Goal: Transaction & Acquisition: Purchase product/service

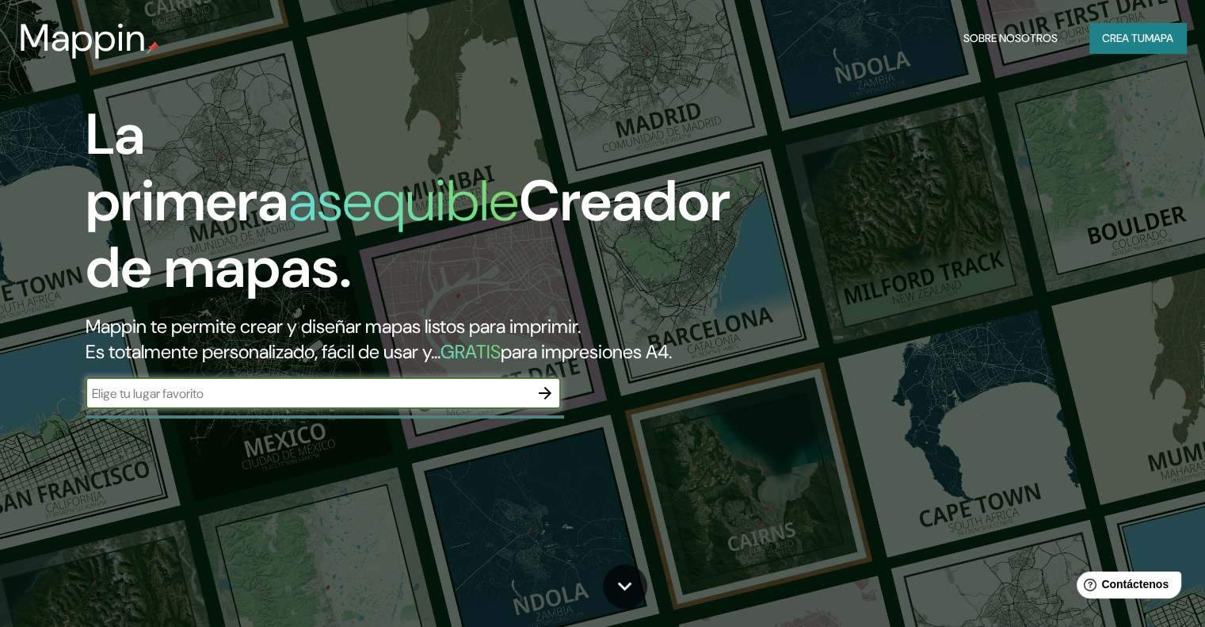
click at [225, 409] on div "​" at bounding box center [323, 393] width 475 height 32
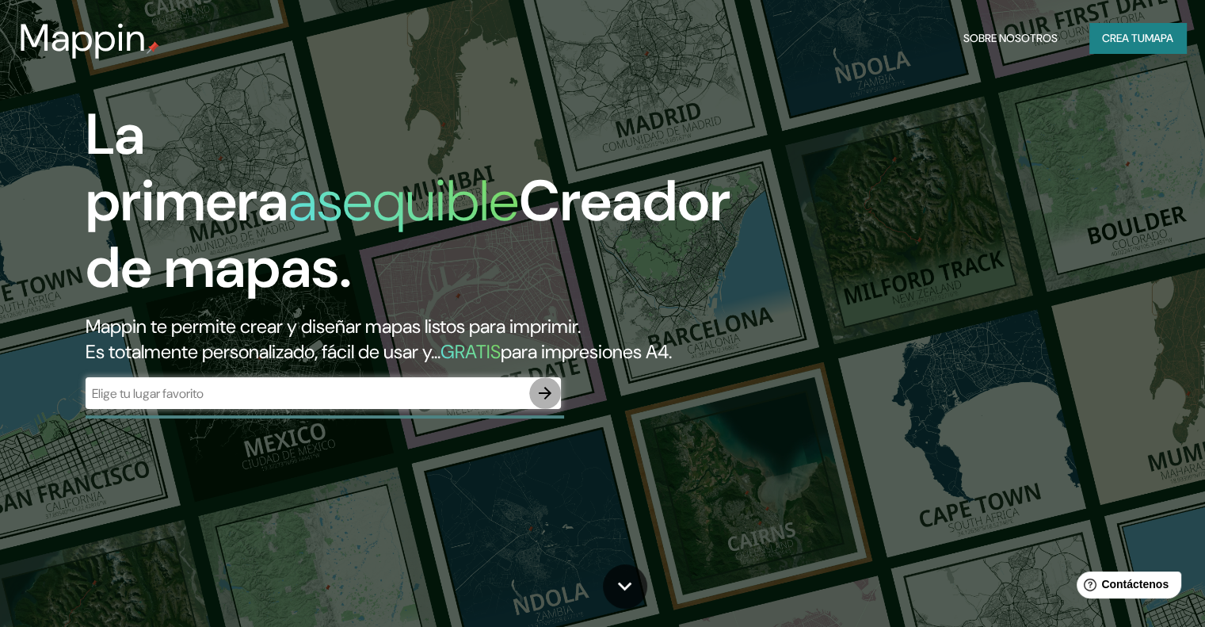
click at [543, 403] on icon "button" at bounding box center [545, 392] width 19 height 19
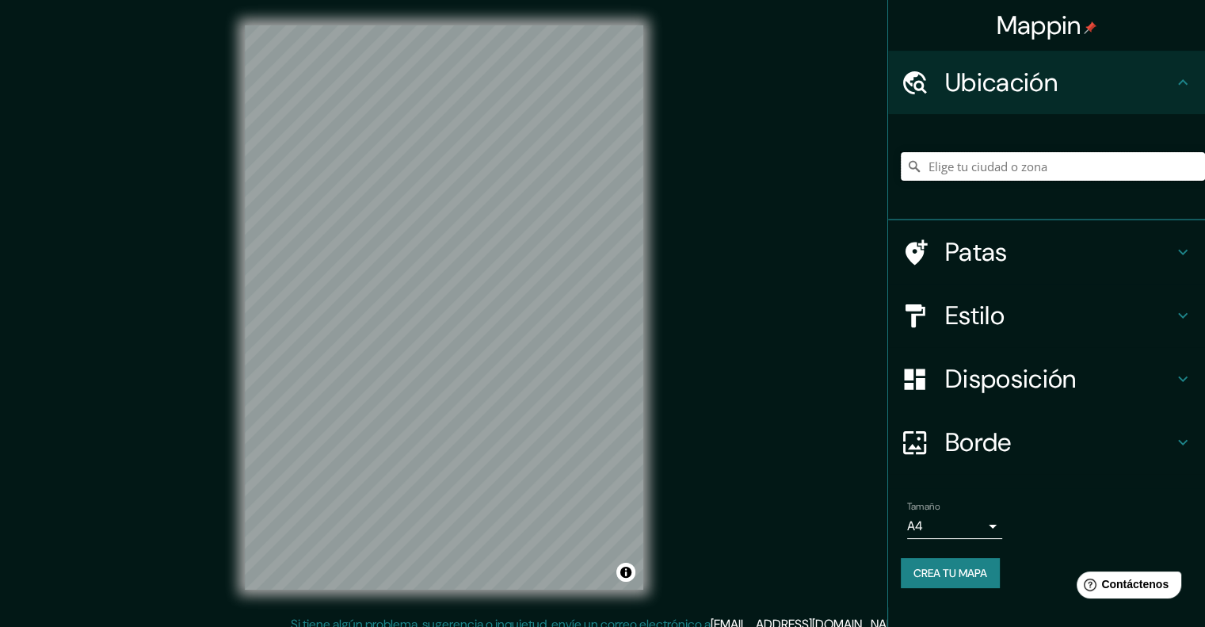
click at [1002, 166] on input "Elige tu ciudad o zona" at bounding box center [1053, 166] width 304 height 29
click at [1046, 99] on div "Ubicación" at bounding box center [1046, 82] width 317 height 63
drag, startPoint x: 1100, startPoint y: 183, endPoint x: 1086, endPoint y: 174, distance: 17.1
click at [1100, 182] on div at bounding box center [1053, 166] width 304 height 79
click at [1082, 170] on input "Elige tu ciudad o zona" at bounding box center [1053, 166] width 304 height 29
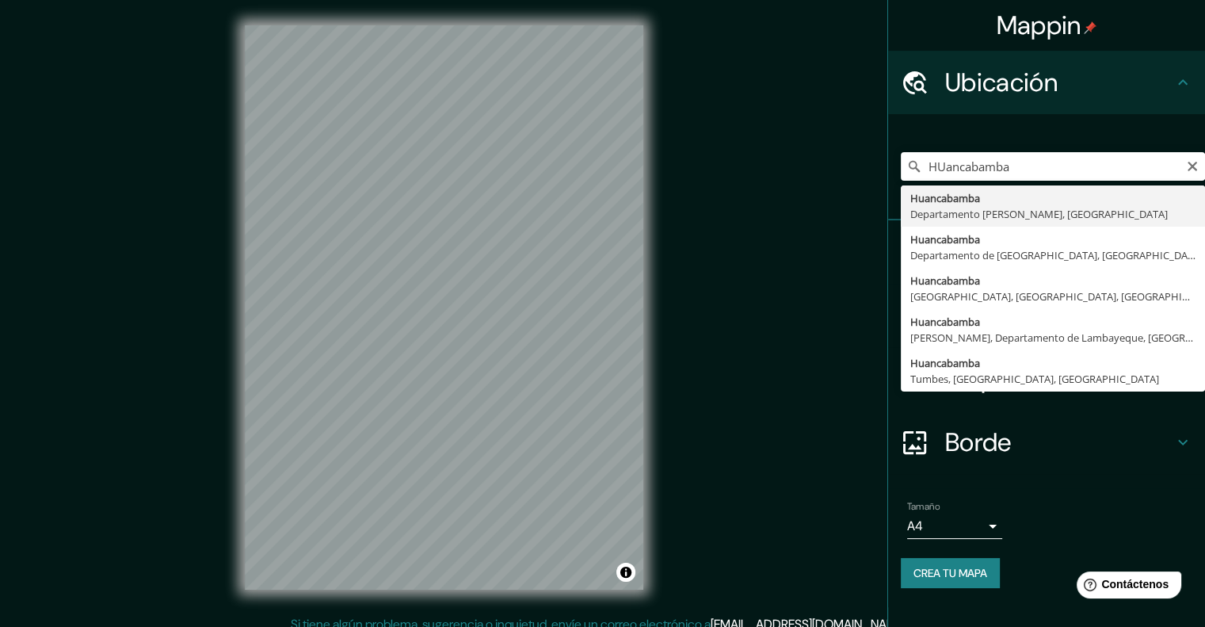
type input "Huancabamba, [GEOGRAPHIC_DATA][PERSON_NAME], [GEOGRAPHIC_DATA]"
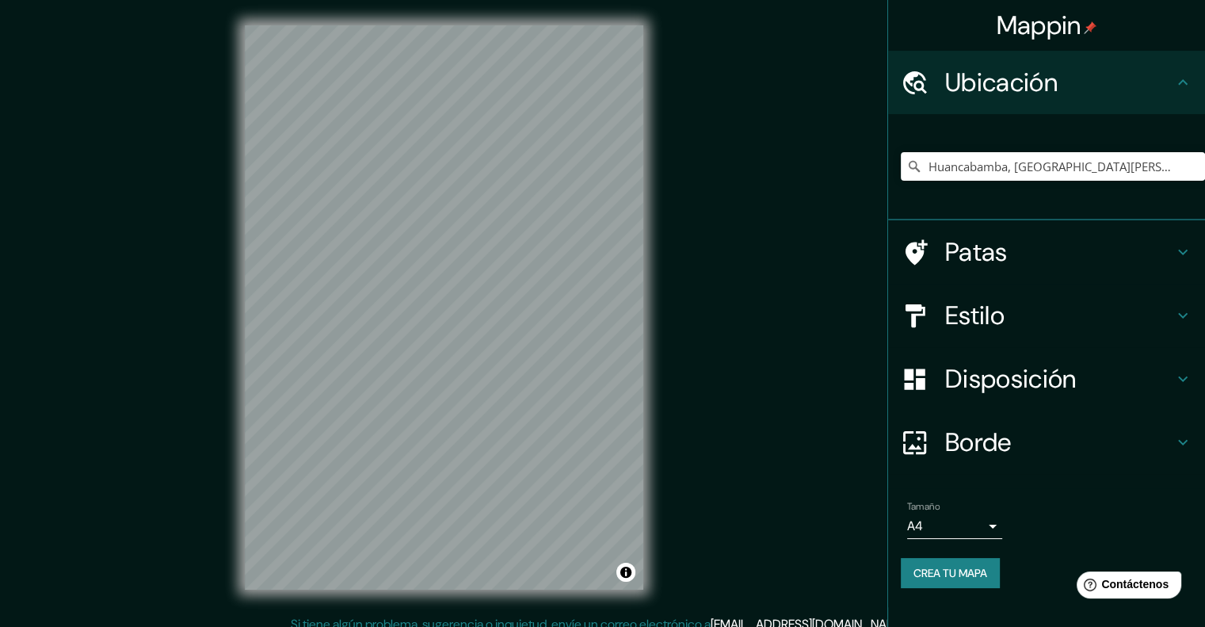
click at [1148, 236] on h4 "Patas" at bounding box center [1059, 252] width 228 height 32
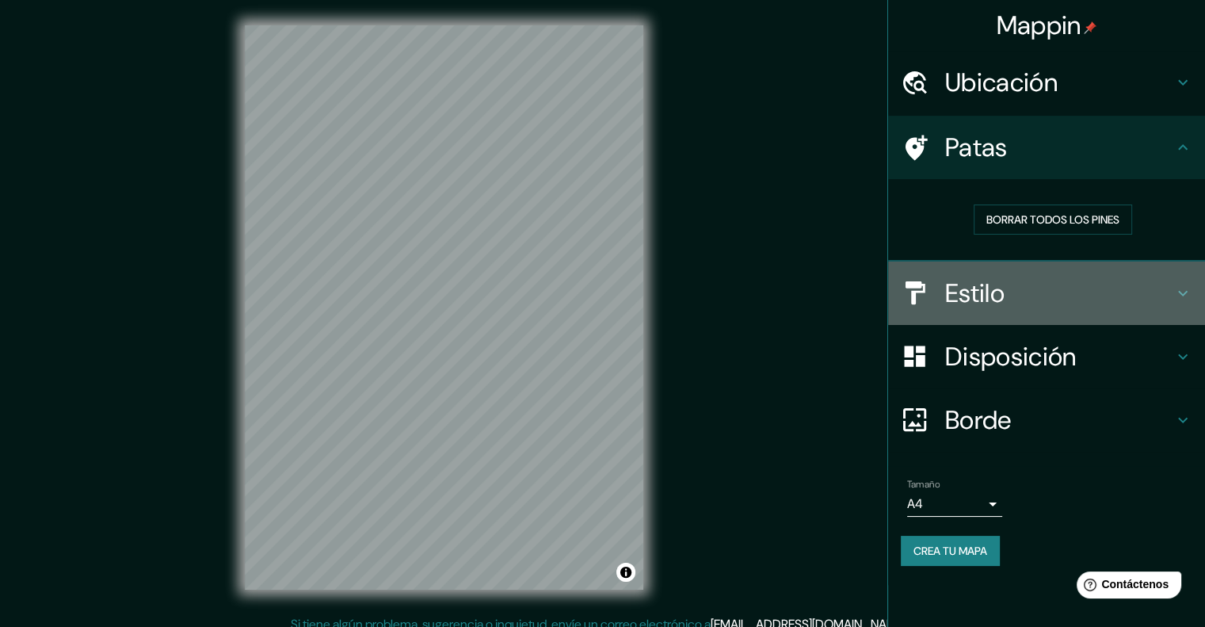
click at [1005, 281] on font "Estilo" at bounding box center [974, 293] width 59 height 33
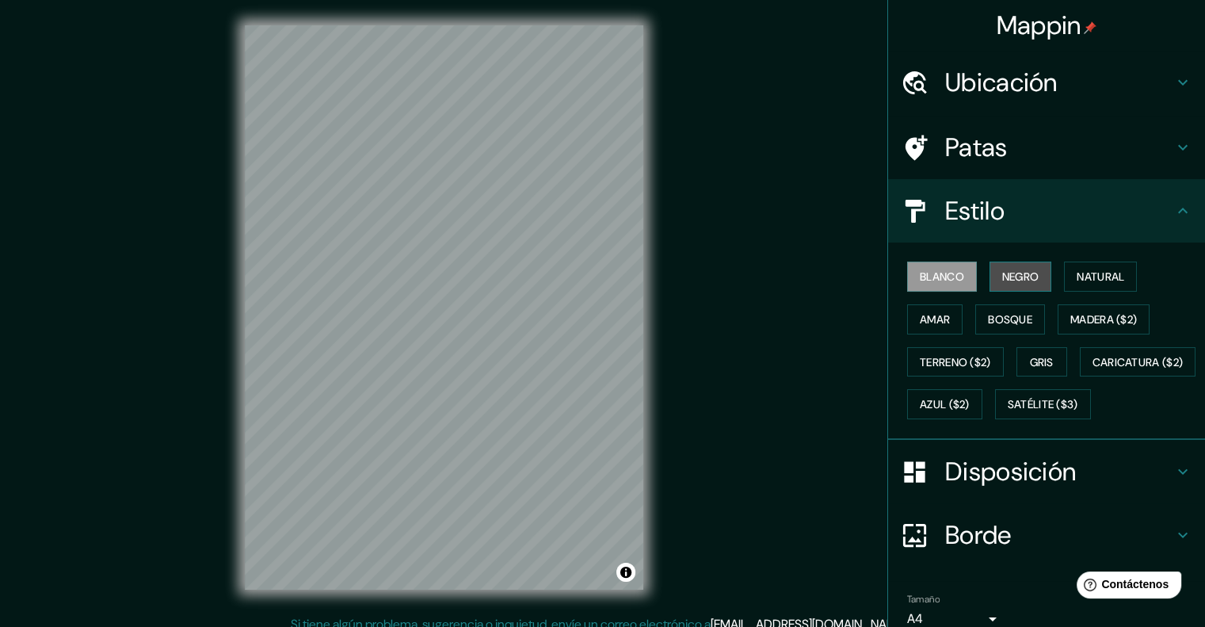
click at [1008, 279] on font "Negro" at bounding box center [1020, 276] width 37 height 14
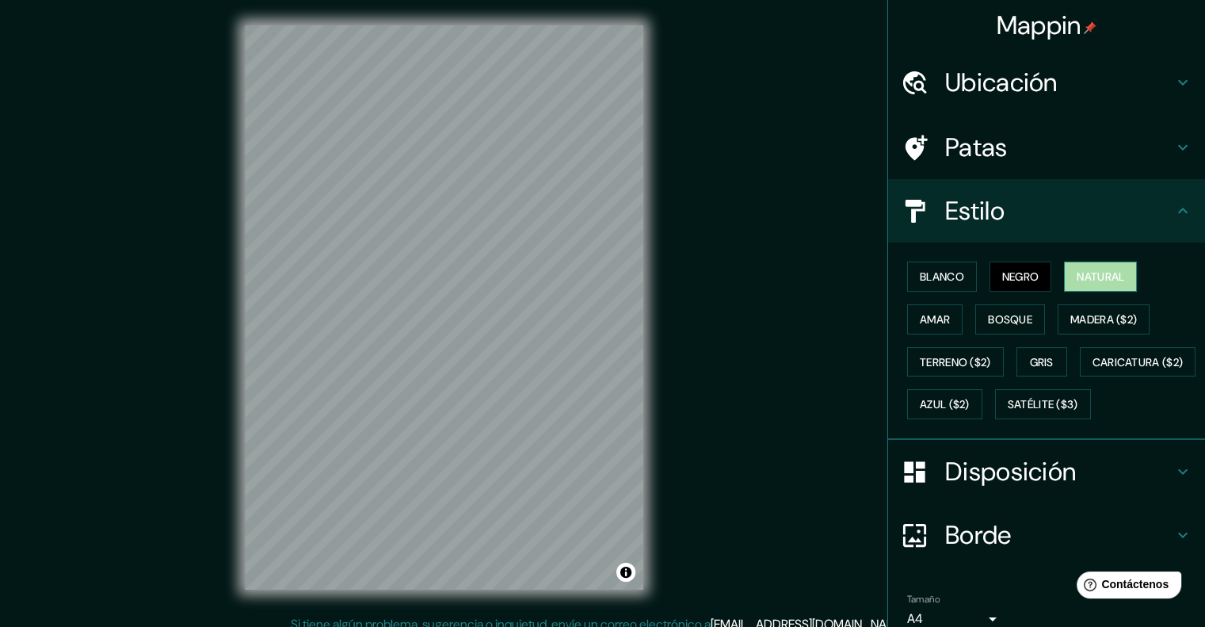
click at [1064, 277] on button "Natural" at bounding box center [1100, 276] width 73 height 30
click at [1028, 88] on font "Ubicación" at bounding box center [1001, 82] width 113 height 33
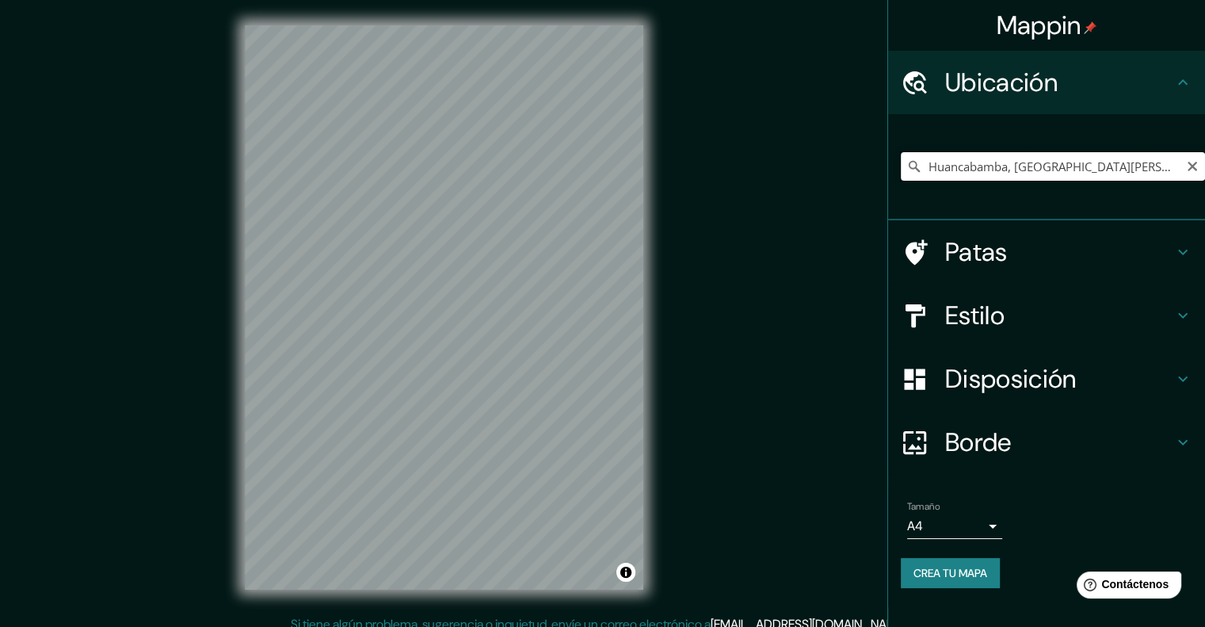
click at [1162, 163] on input "Huancabamba, [GEOGRAPHIC_DATA][PERSON_NAME], [GEOGRAPHIC_DATA]" at bounding box center [1053, 166] width 304 height 29
click at [1097, 159] on input "Huancabamba, [GEOGRAPHIC_DATA][PERSON_NAME], [GEOGRAPHIC_DATA]" at bounding box center [1053, 166] width 304 height 29
click at [1196, 167] on icon "Claro" at bounding box center [1192, 166] width 13 height 13
click at [1065, 167] on input "Elige tu ciudad o zona" at bounding box center [1053, 166] width 304 height 29
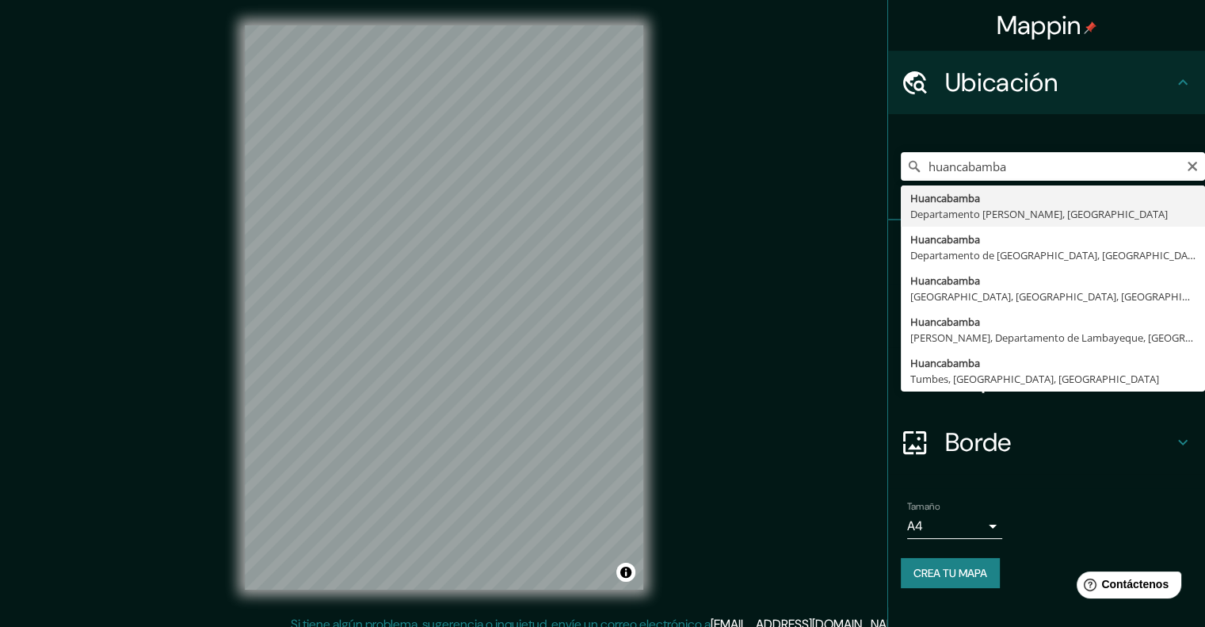
type input "Huancabamba, [GEOGRAPHIC_DATA][PERSON_NAME], [GEOGRAPHIC_DATA]"
